Goal: Check status: Check status

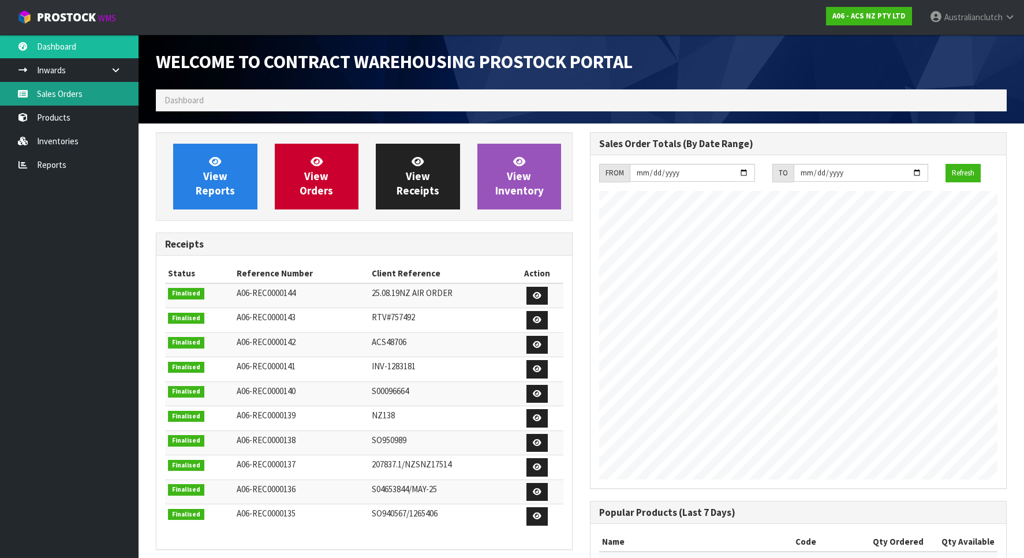
click at [30, 92] on link "Sales Orders" at bounding box center [69, 94] width 139 height 24
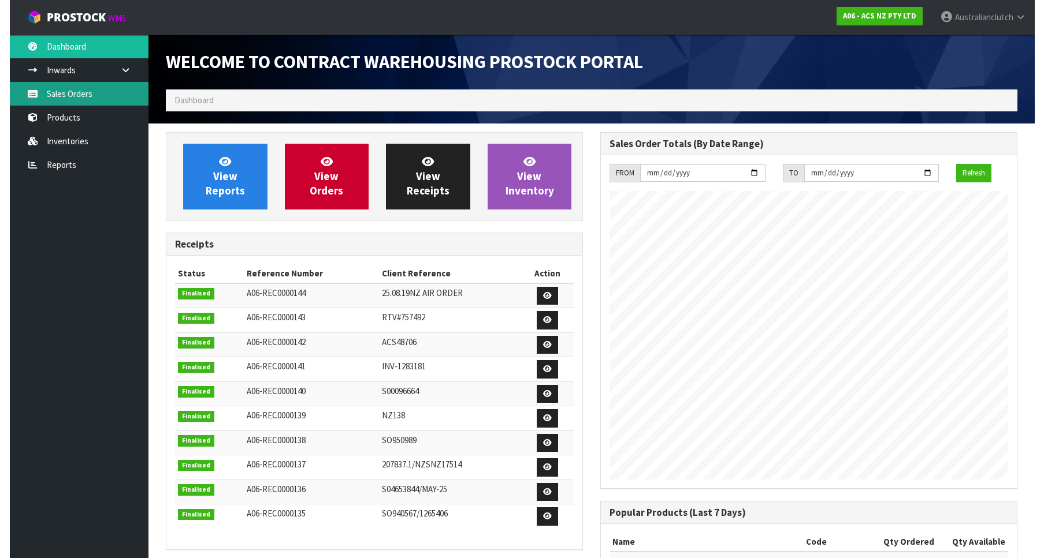
scroll to position [641, 434]
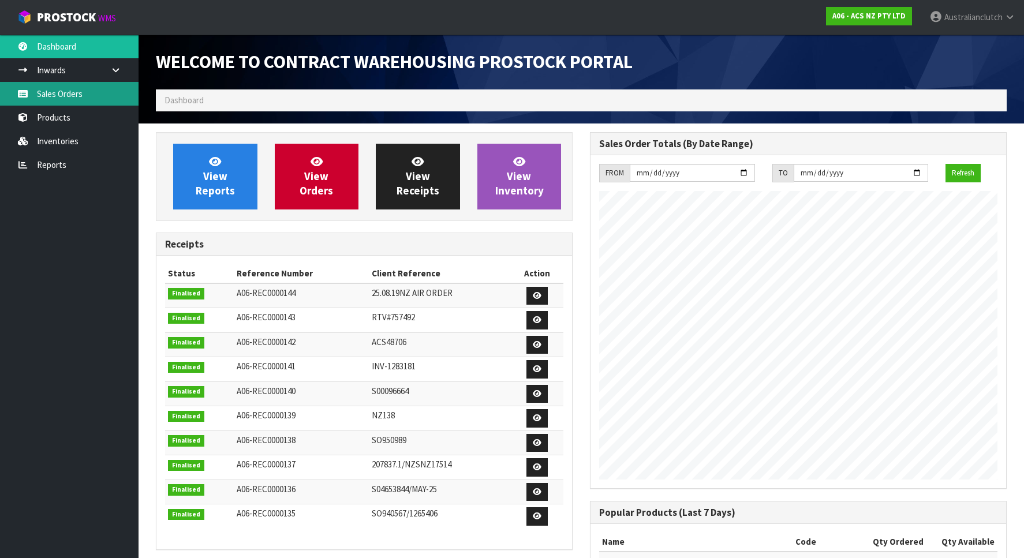
click at [73, 94] on link "Sales Orders" at bounding box center [69, 94] width 139 height 24
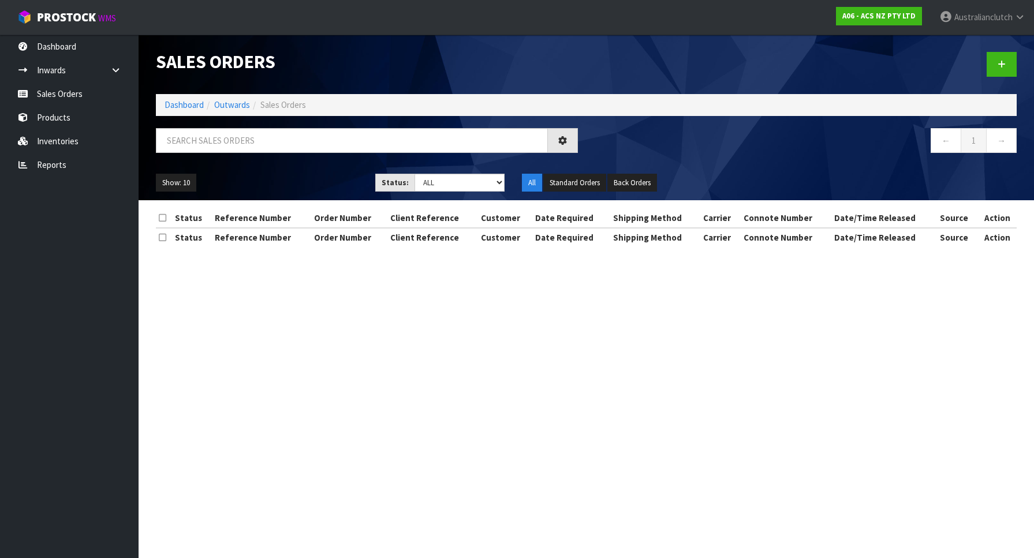
click at [256, 125] on div "Sales Orders Dashboard Outwards Sales Orders ← 1 → Show: 10 5 10 25 50 Status: …" at bounding box center [586, 118] width 878 height 166
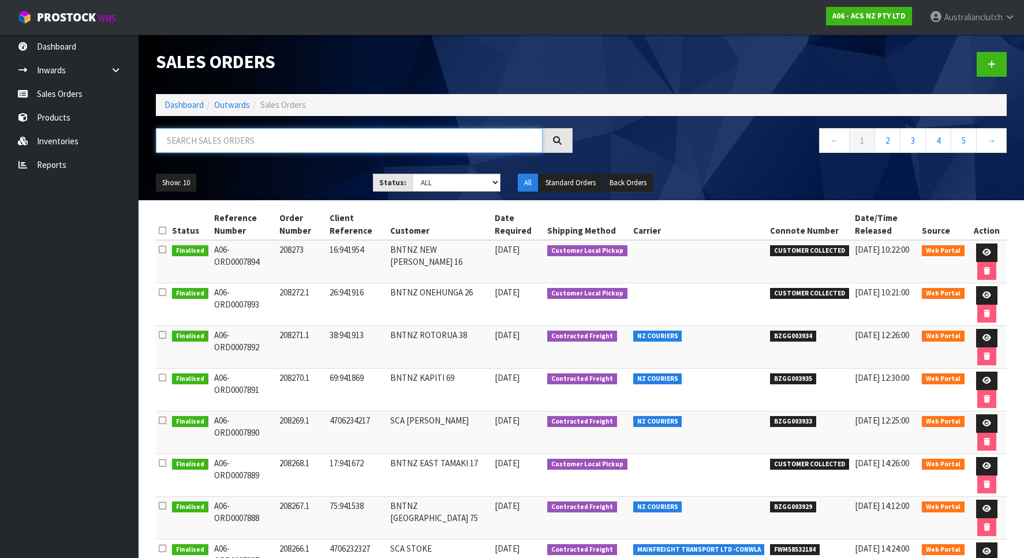
click at [248, 148] on input "text" at bounding box center [349, 140] width 387 height 25
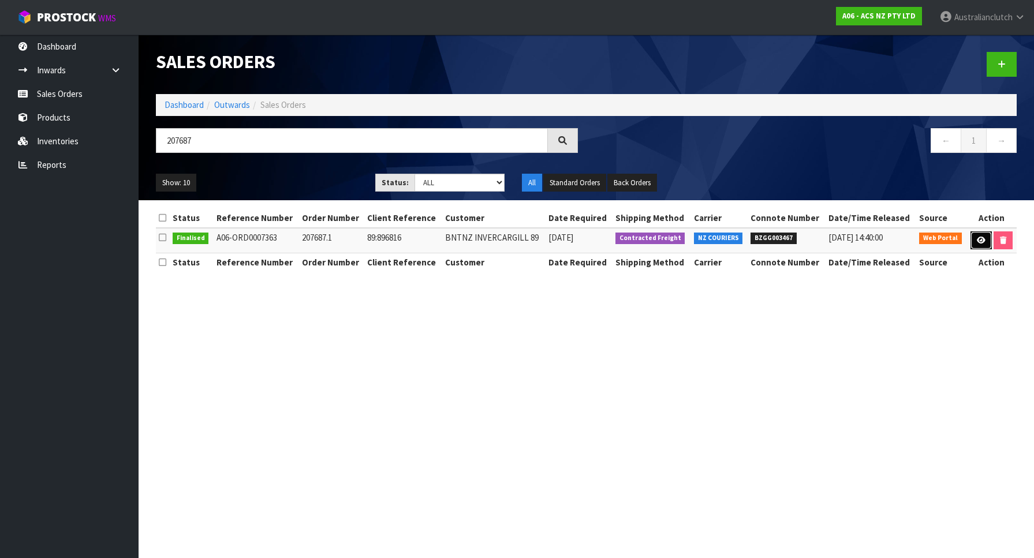
click at [982, 244] on link at bounding box center [981, 241] width 21 height 18
click at [973, 238] on link at bounding box center [981, 241] width 21 height 18
click at [982, 240] on icon at bounding box center [981, 241] width 9 height 8
click at [981, 240] on icon at bounding box center [981, 241] width 9 height 8
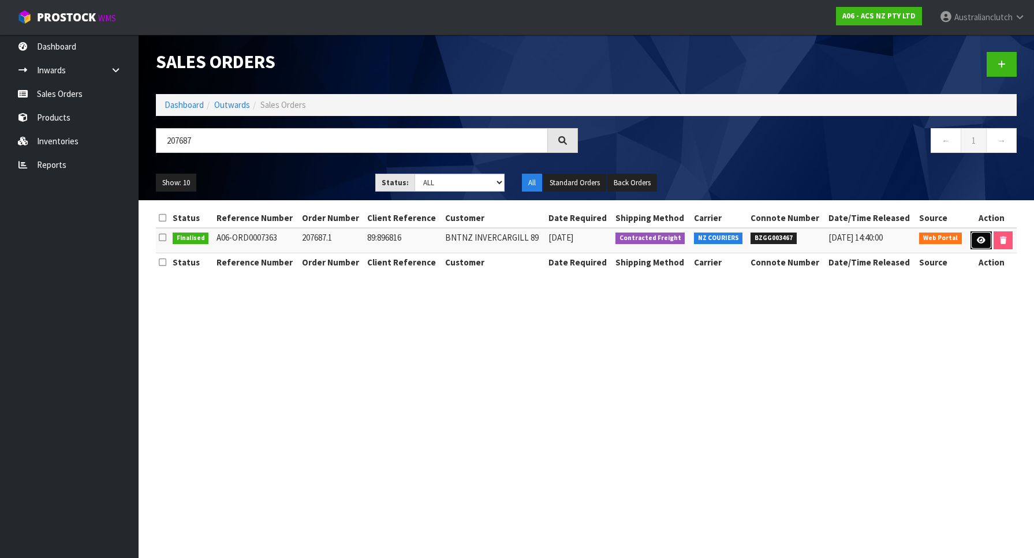
click at [981, 240] on icon at bounding box center [981, 241] width 9 height 8
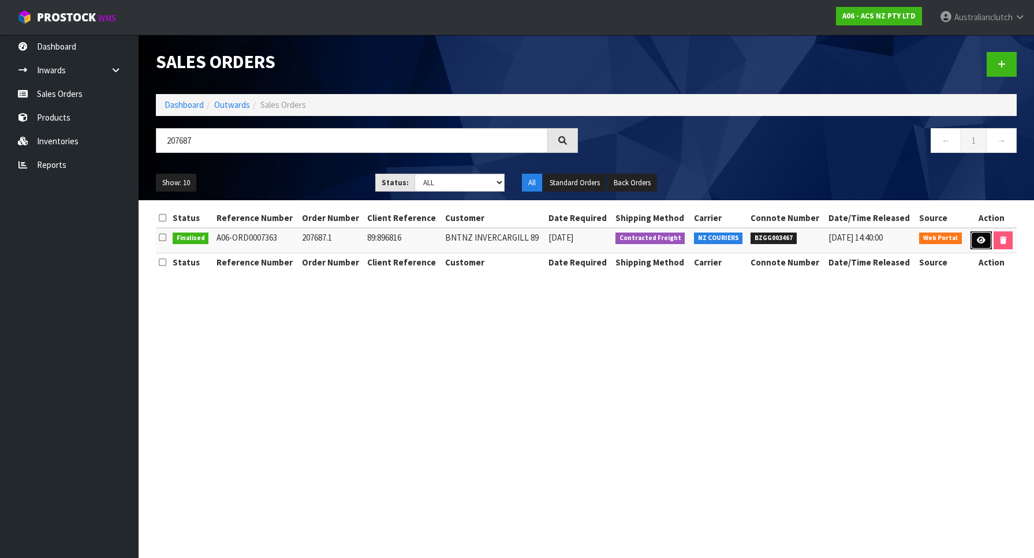
click at [981, 240] on icon at bounding box center [981, 241] width 9 height 8
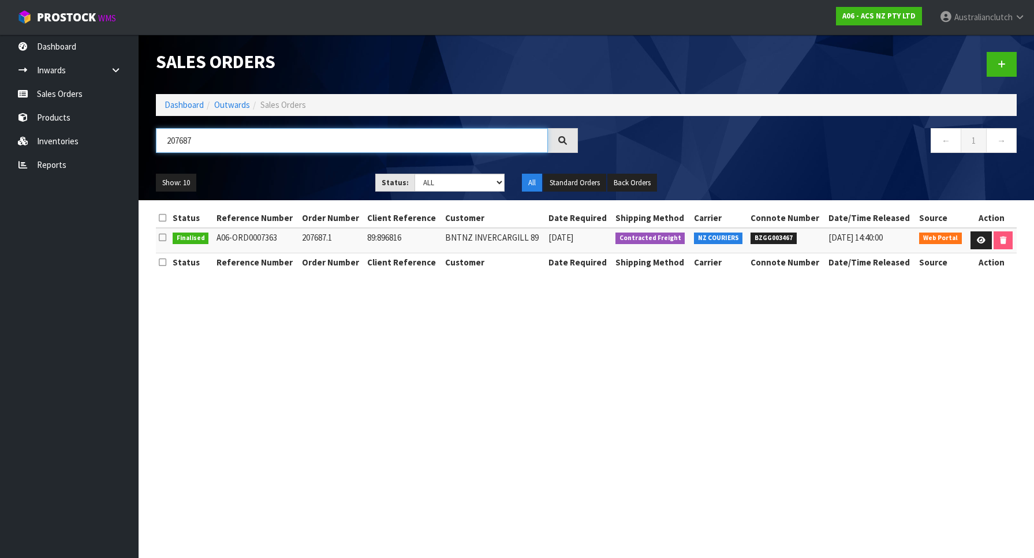
drag, startPoint x: 76, startPoint y: 136, endPoint x: -28, endPoint y: 120, distance: 105.9
click at [156, 128] on input "207687" at bounding box center [352, 140] width 392 height 25
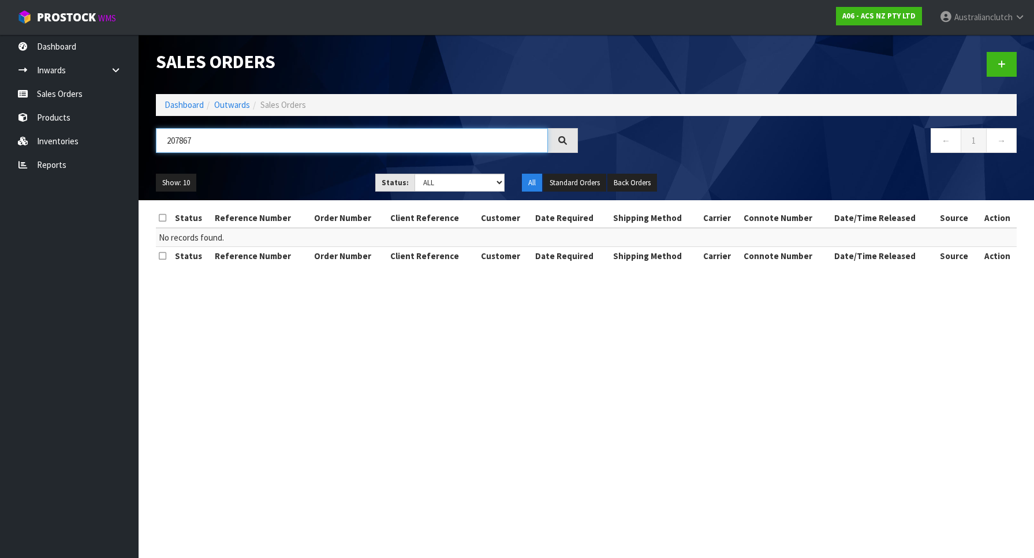
type input "207867"
